Goal: Task Accomplishment & Management: Manage account settings

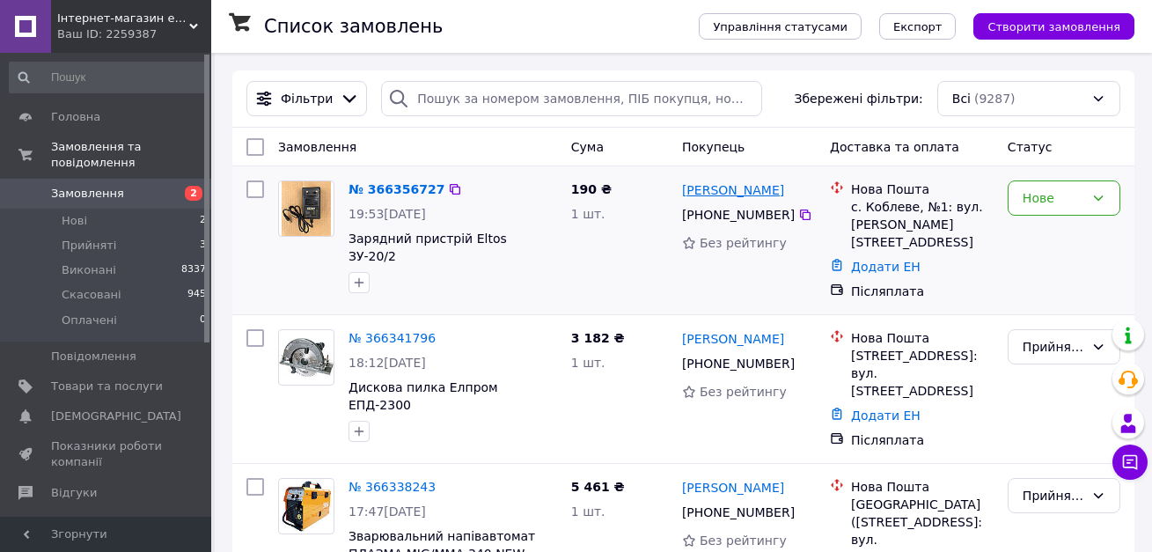
click at [695, 190] on link "[PERSON_NAME]" at bounding box center [733, 190] width 102 height 18
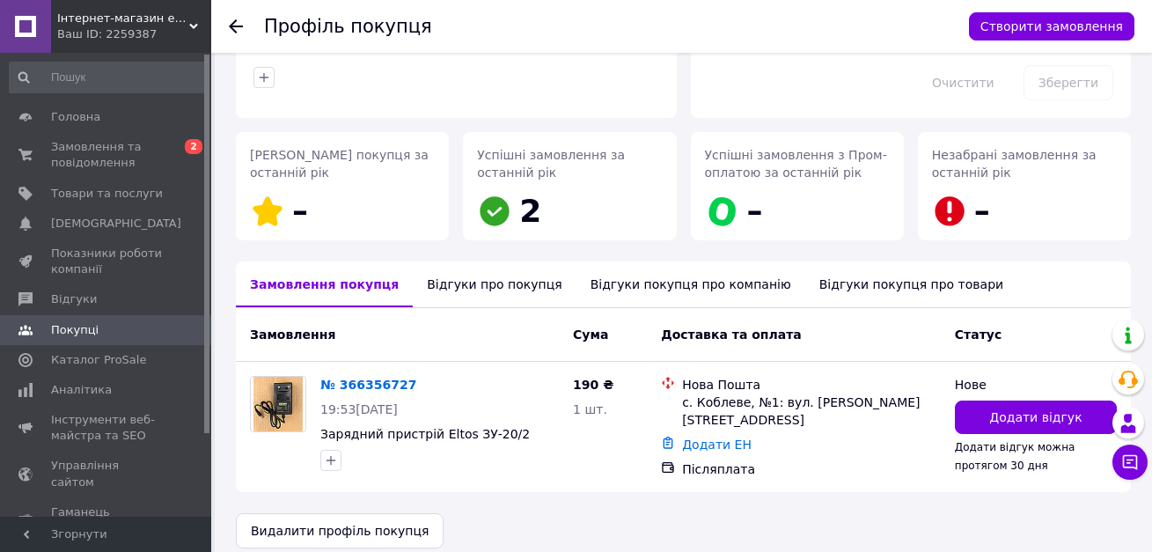
scroll to position [202, 0]
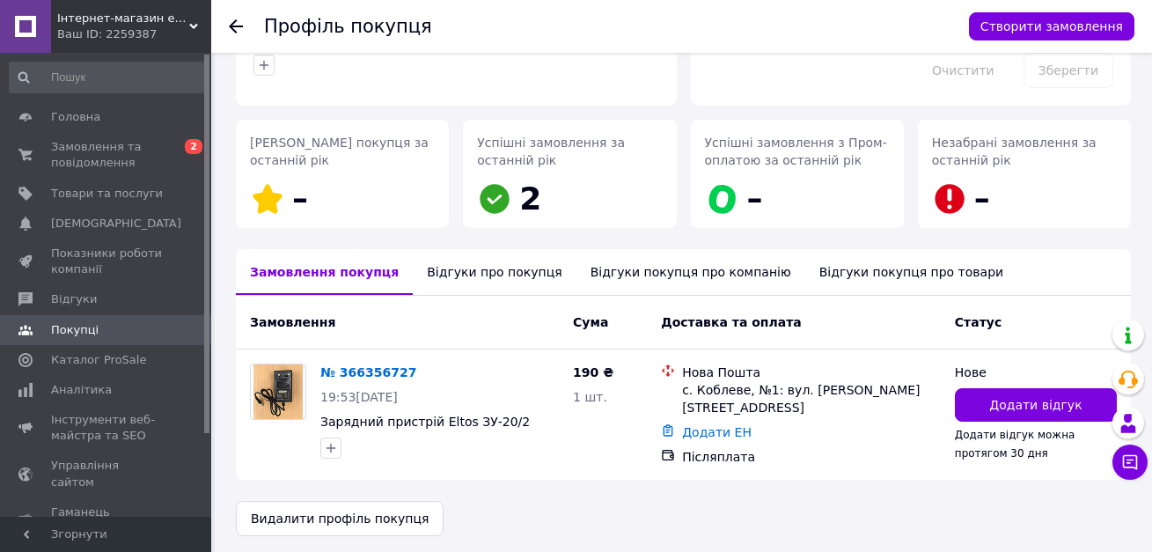
click at [457, 270] on div "Відгуки про покупця" at bounding box center [494, 272] width 163 height 46
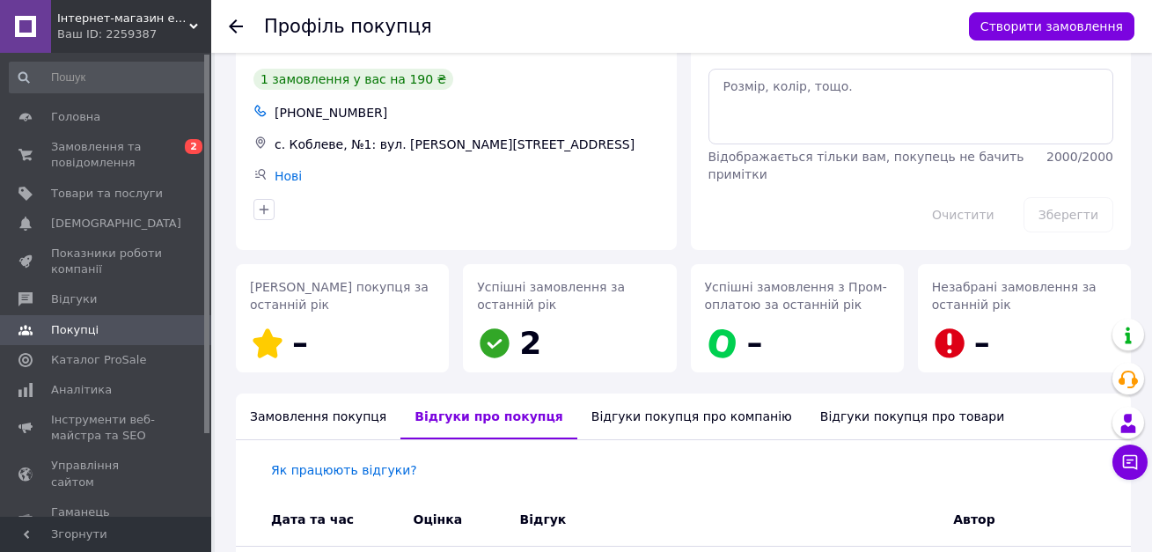
scroll to position [0, 0]
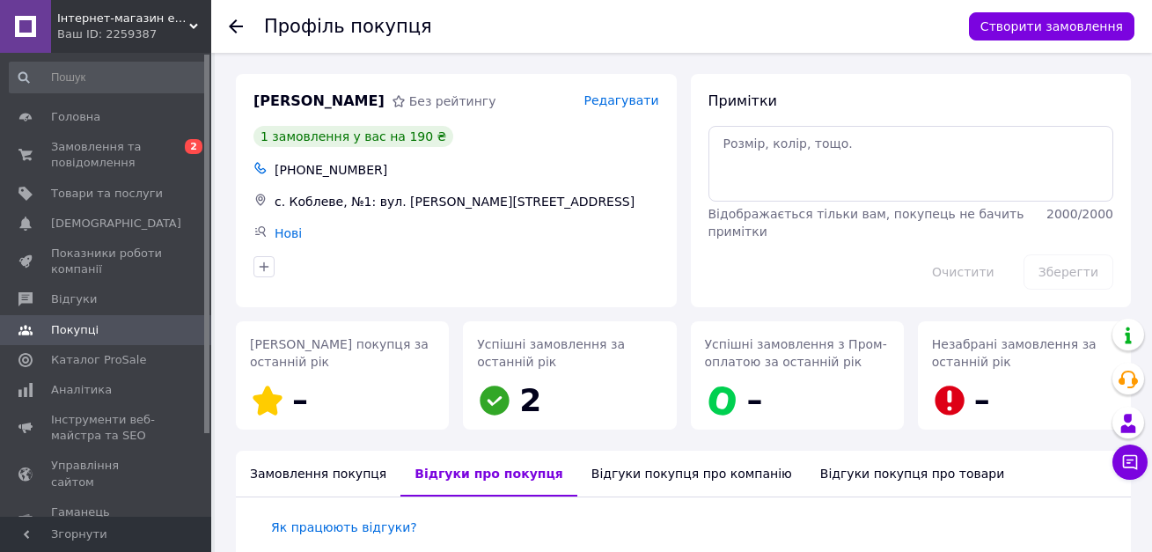
click at [309, 481] on div "Замовлення покупця" at bounding box center [318, 474] width 165 height 46
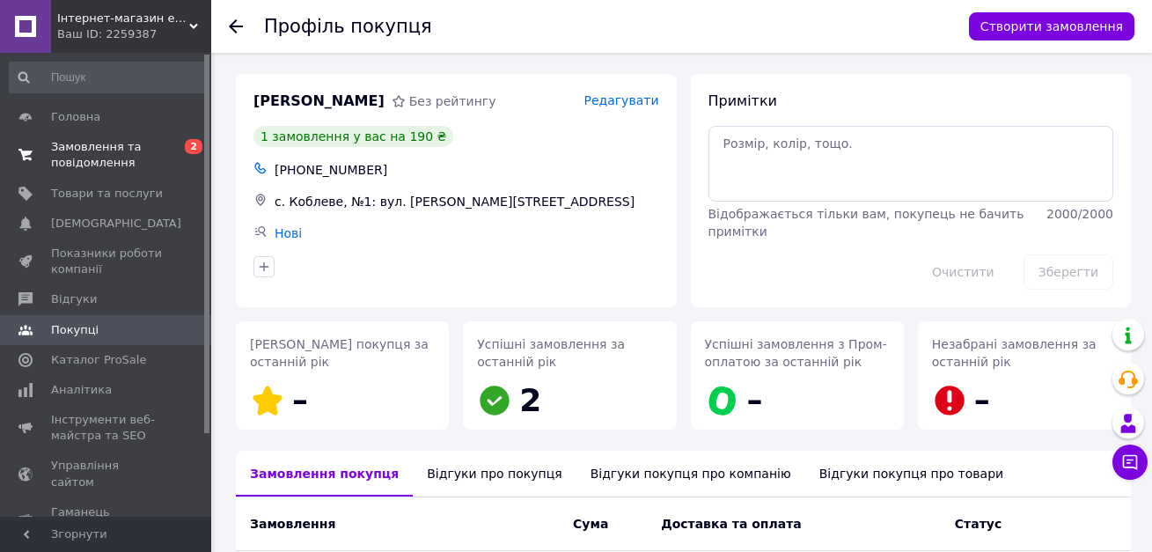
click at [195, 142] on span "2" at bounding box center [194, 146] width 18 height 15
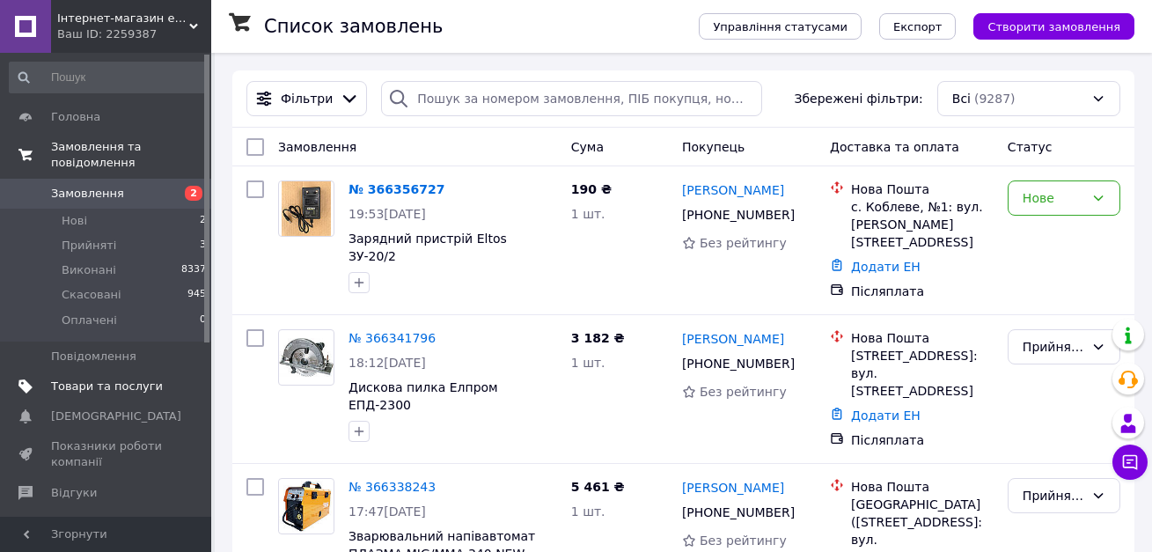
click at [71, 379] on span "Товари та послуги" at bounding box center [107, 387] width 112 height 16
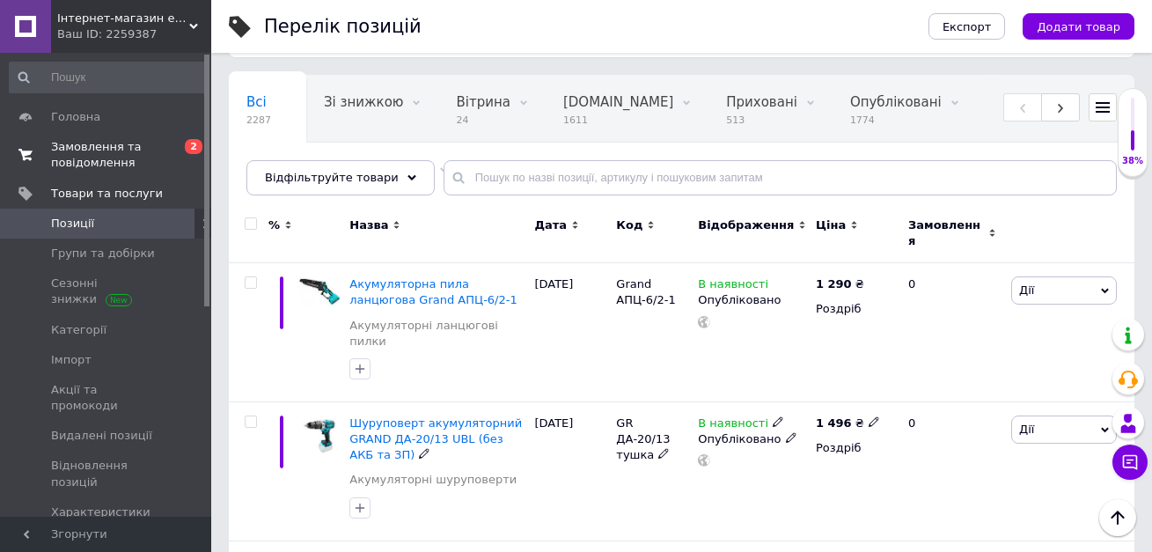
scroll to position [176, 0]
